Goal: Information Seeking & Learning: Find specific fact

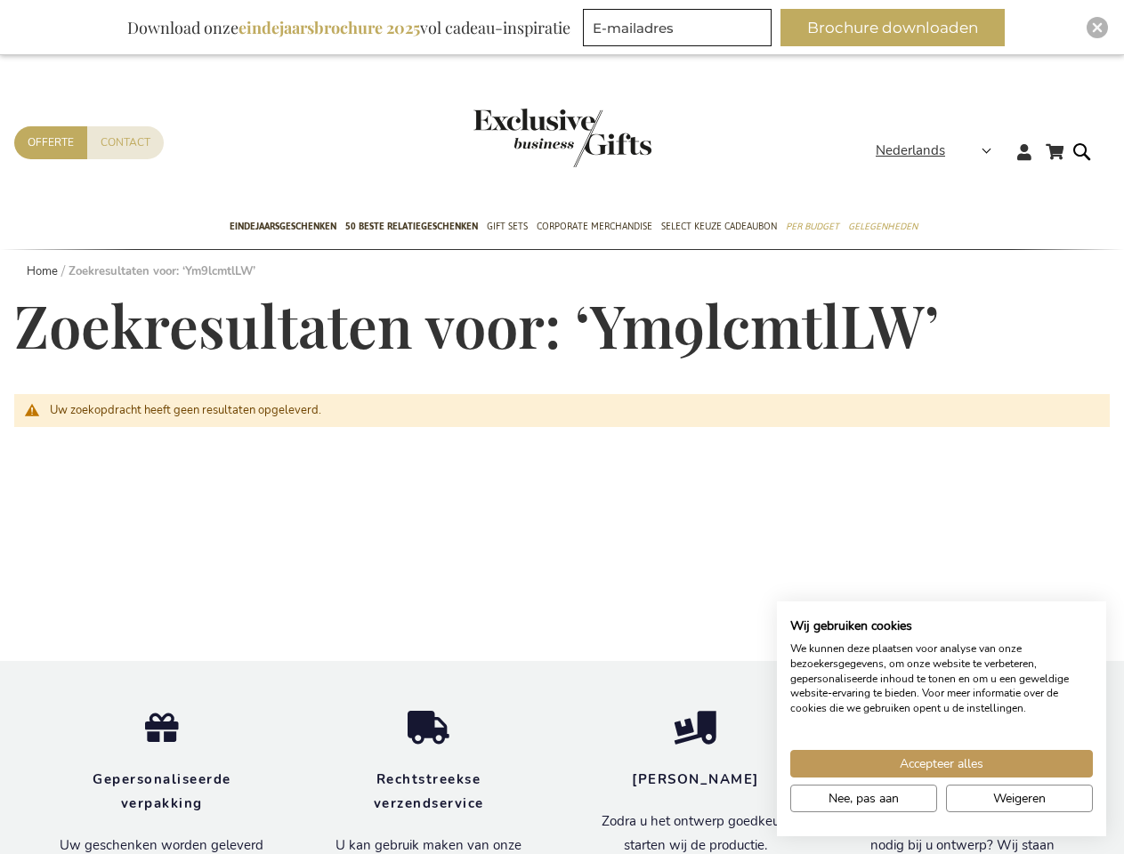
click at [562, 427] on div "Uw zoekopdracht heeft geen resultaten opgeleverd." at bounding box center [562, 527] width 1096 height 267
click at [939, 150] on span "Nederlands" at bounding box center [910, 151] width 69 height 20
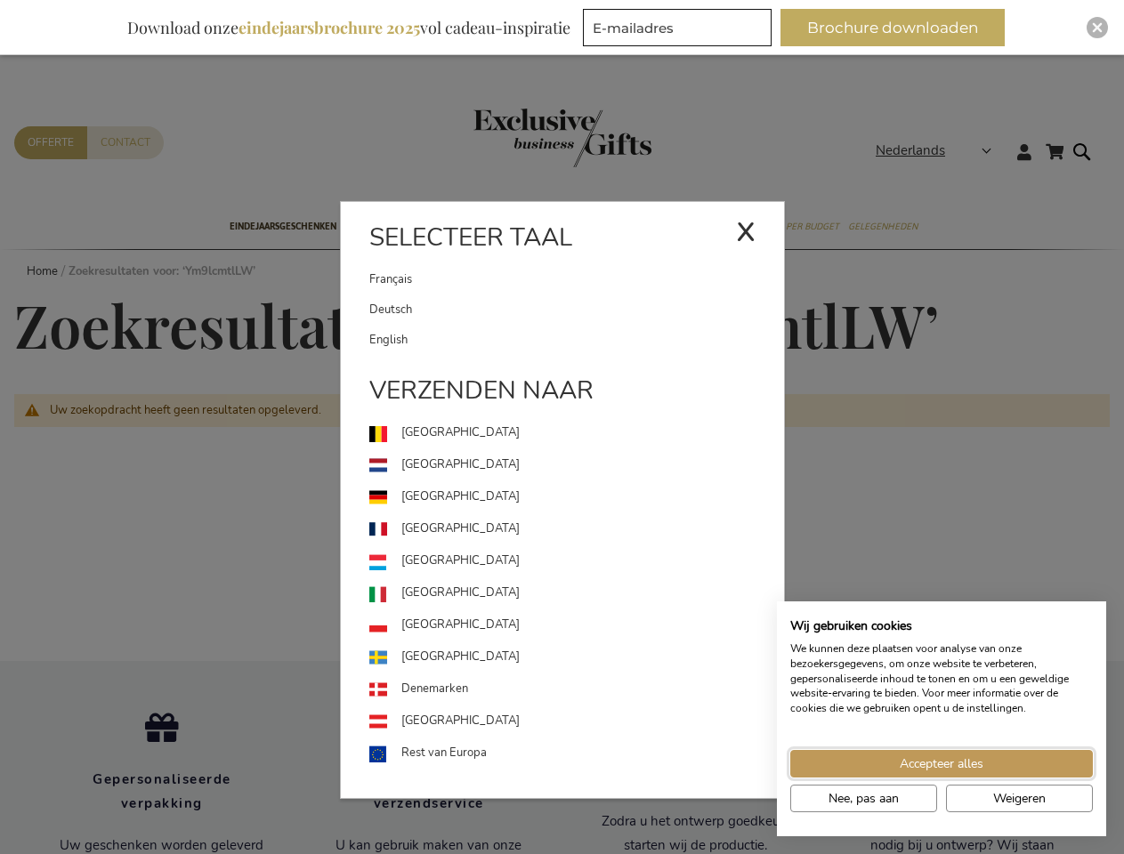
click at [942, 764] on span "Accepteer alles" at bounding box center [942, 764] width 84 height 19
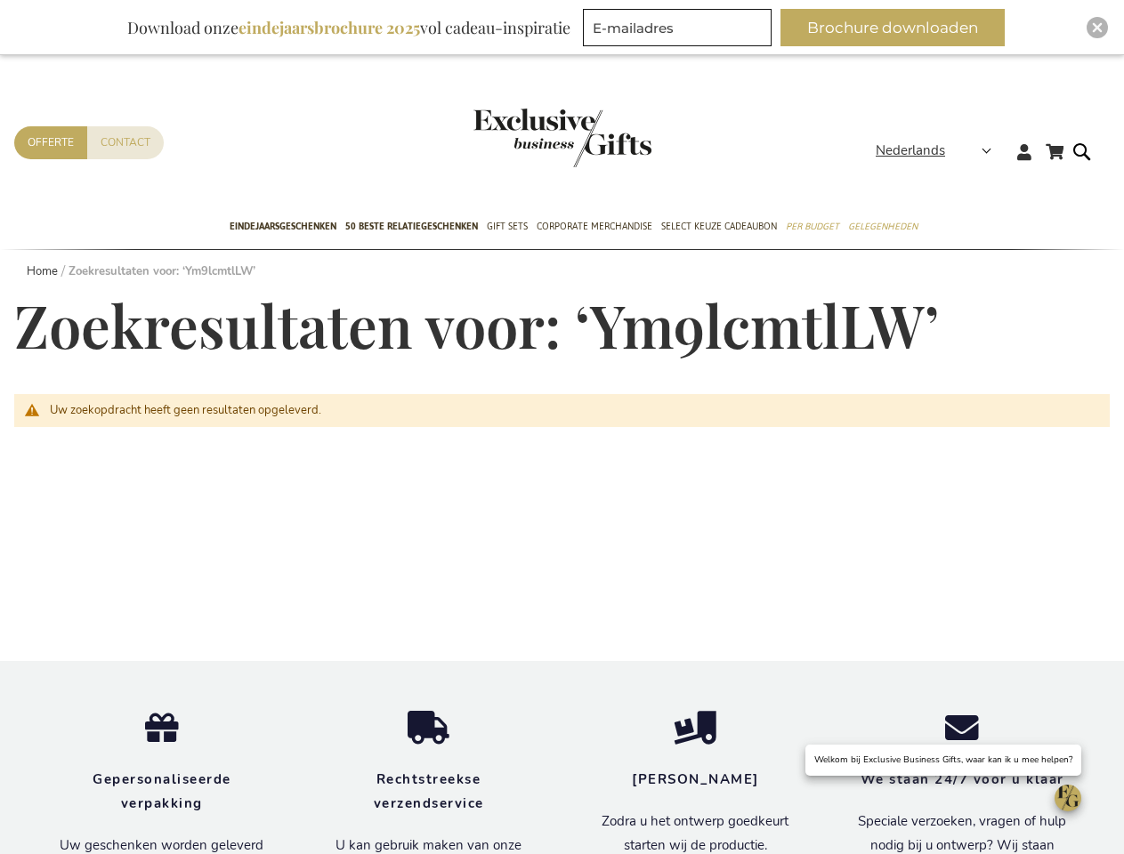
click at [863, 798] on div "We staan 24/7 voor u klaar Speciale verzoeken, vragen of hulp nodig bij u ontwe…" at bounding box center [962, 825] width 267 height 114
click at [1019, 798] on div "We staan 24/7 voor u klaar Speciale verzoeken, vragen of hulp nodig bij u ontwe…" at bounding box center [962, 825] width 267 height 114
click at [900, 28] on button "Brochure downloaden" at bounding box center [893, 27] width 224 height 37
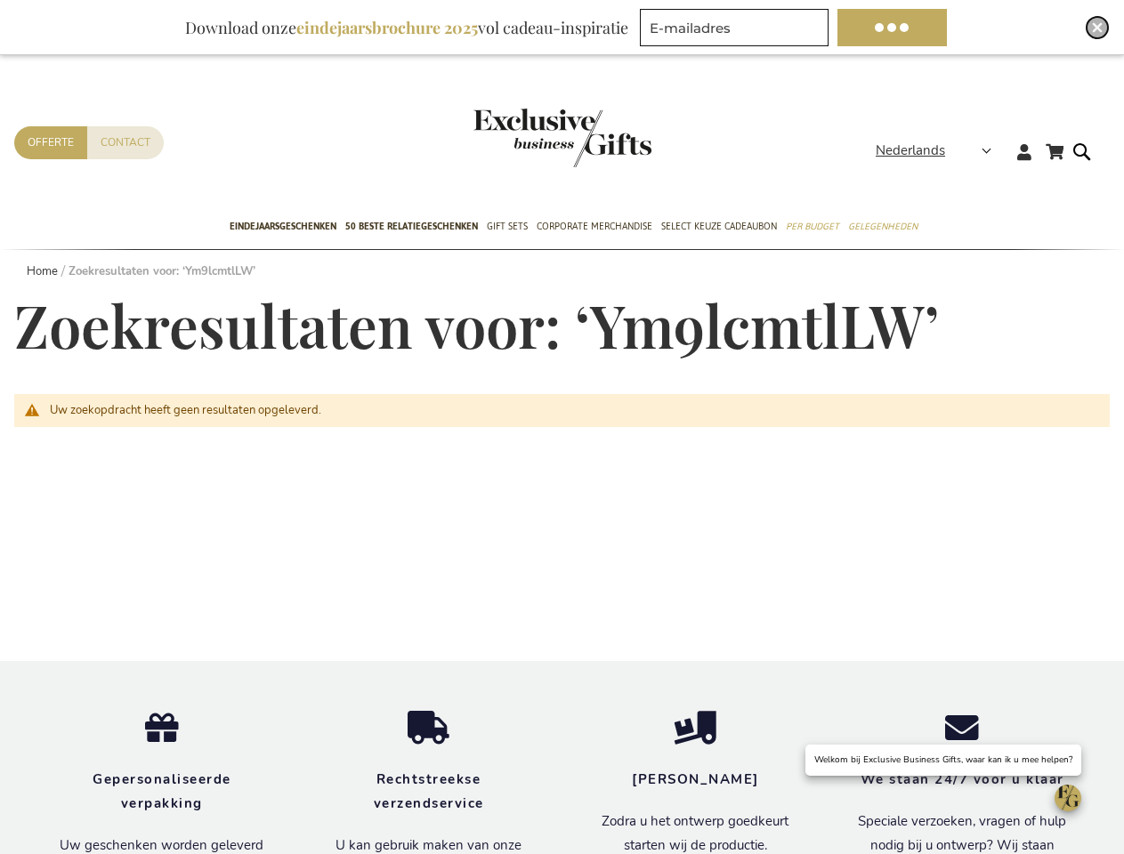
click at [1097, 28] on img "Close" at bounding box center [1097, 27] width 11 height 11
